Goal: Task Accomplishment & Management: Use online tool/utility

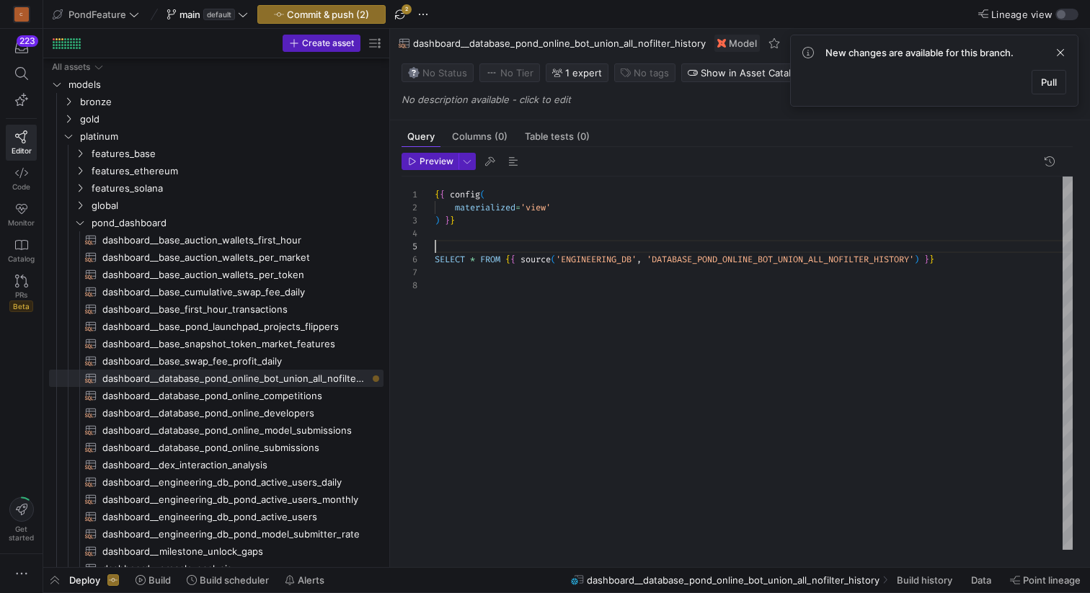
scroll to position [52, 0]
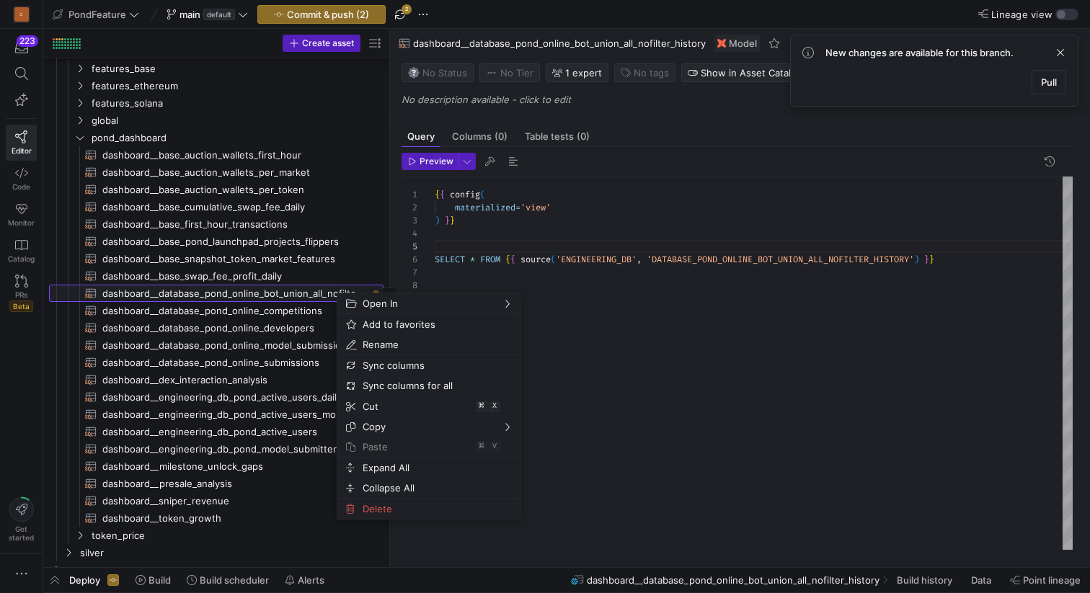
click at [308, 290] on span "dashboard__database_pond_online_bot_union_all_nofilter_history​​​​​​​​​​" at bounding box center [234, 293] width 265 height 17
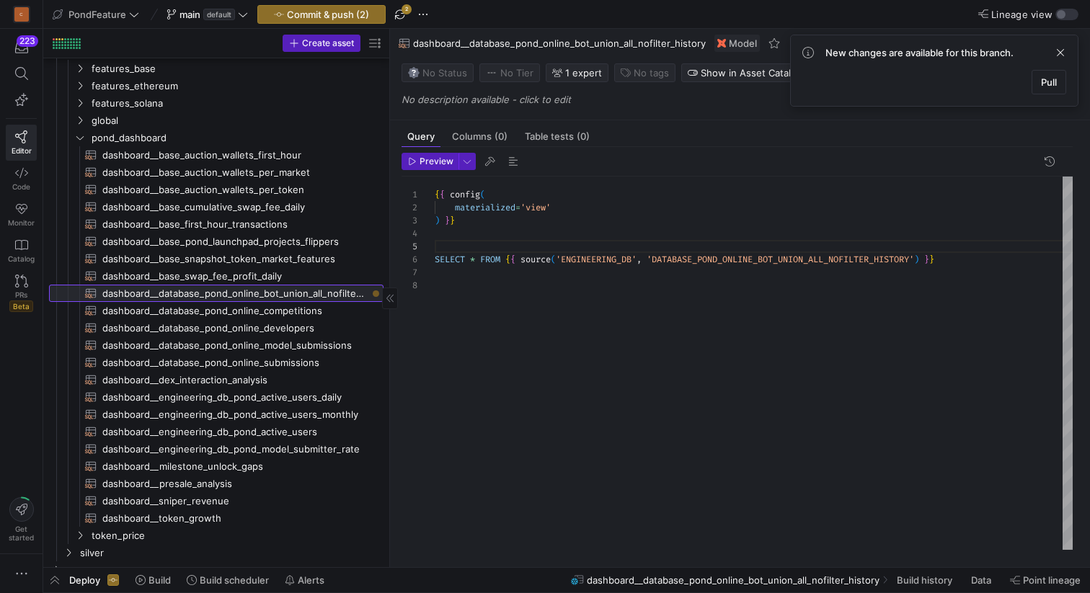
click at [323, 291] on span "dashboard__database_pond_online_bot_union_all_nofilter_history​​​​​​​​​​" at bounding box center [234, 293] width 265 height 17
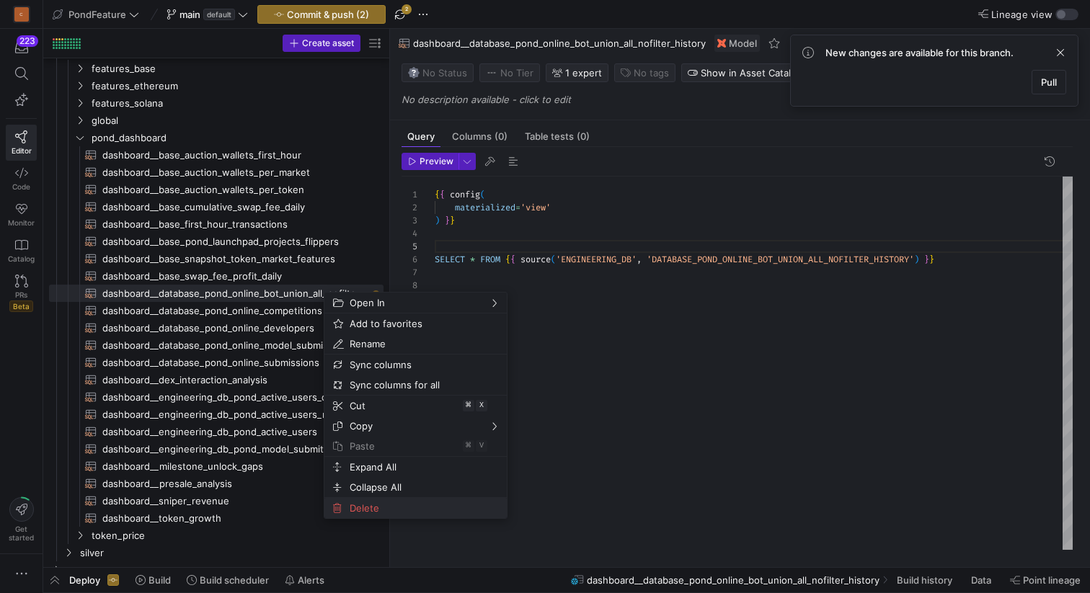
click at [389, 507] on span "Delete" at bounding box center [403, 508] width 119 height 20
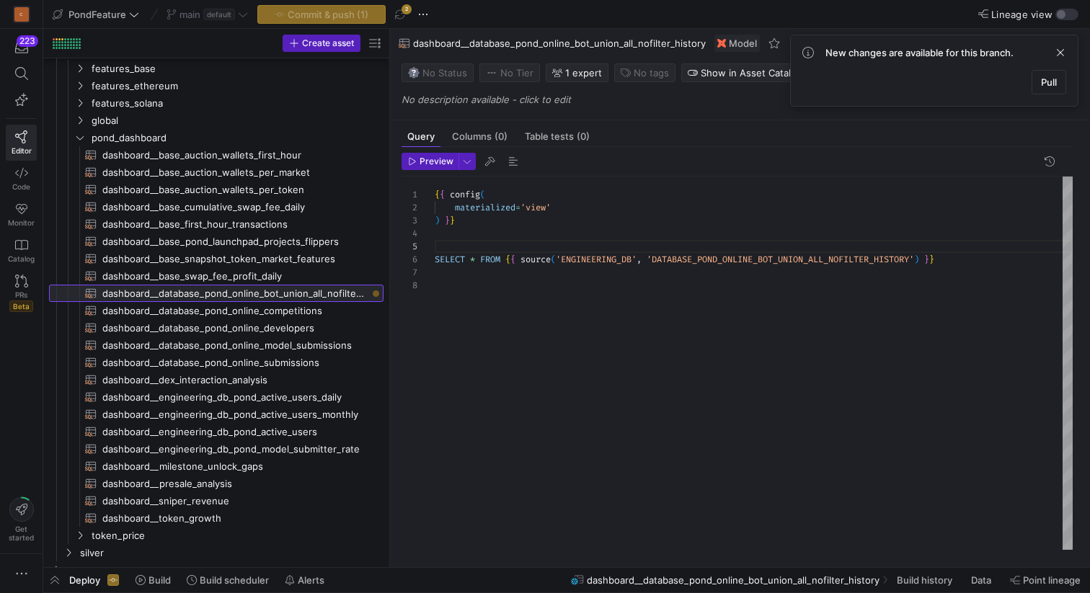
type textarea "{{ config( materialized='view' ) }} SELECT profit_type, project_addr, block_dat…"
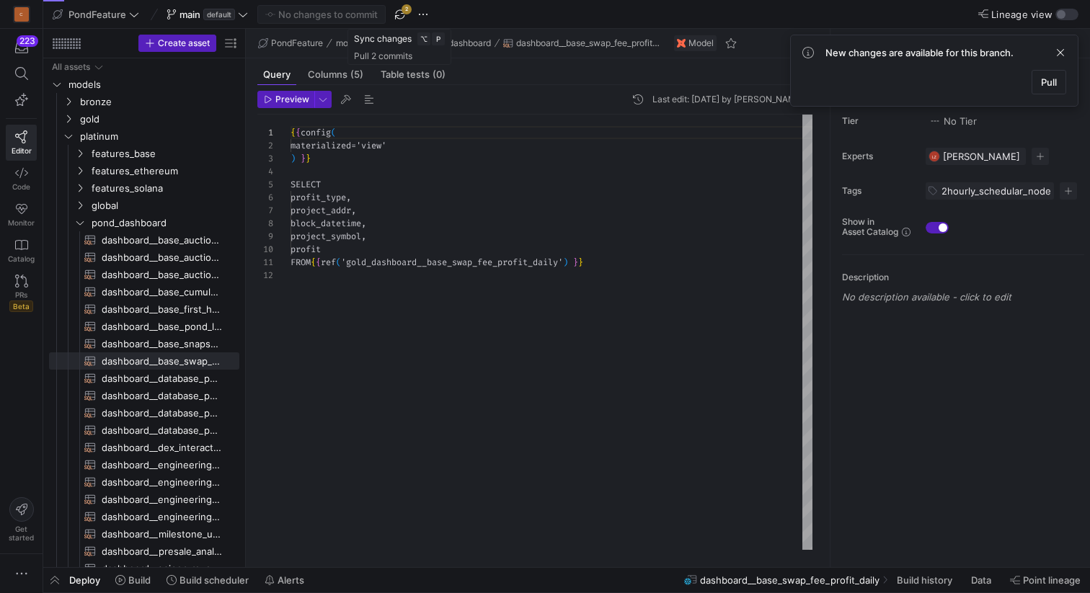
scroll to position [130, 0]
click at [402, 12] on span "button" at bounding box center [399, 14] width 17 height 17
